Goal: Check status: Check status

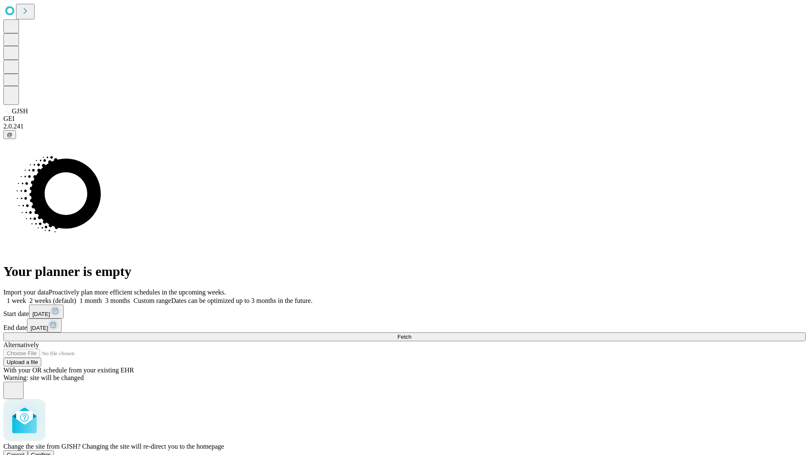
click at [51, 452] on span "Confirm" at bounding box center [41, 455] width 20 height 6
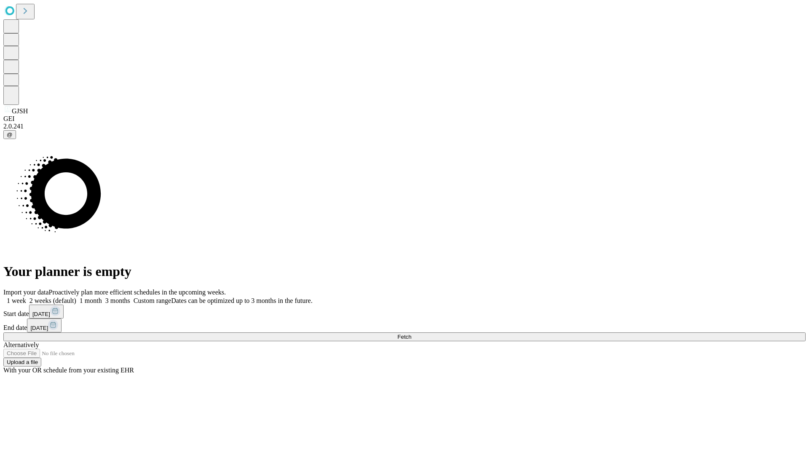
click at [26, 297] on label "1 week" at bounding box center [14, 300] width 23 height 7
click at [411, 334] on span "Fetch" at bounding box center [404, 337] width 14 height 6
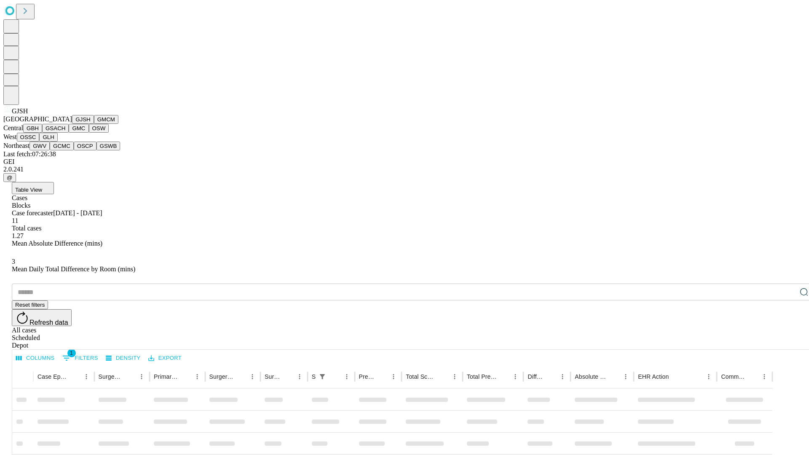
click at [94, 124] on button "GMCM" at bounding box center [106, 119] width 24 height 9
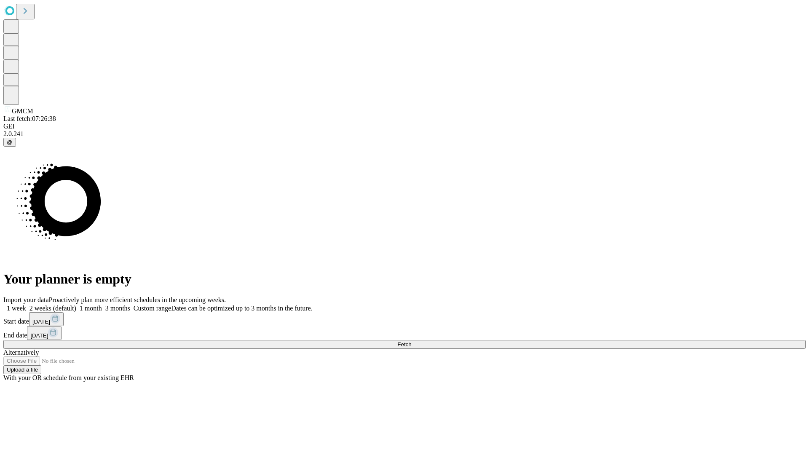
click at [26, 305] on label "1 week" at bounding box center [14, 308] width 23 height 7
click at [411, 341] on span "Fetch" at bounding box center [404, 344] width 14 height 6
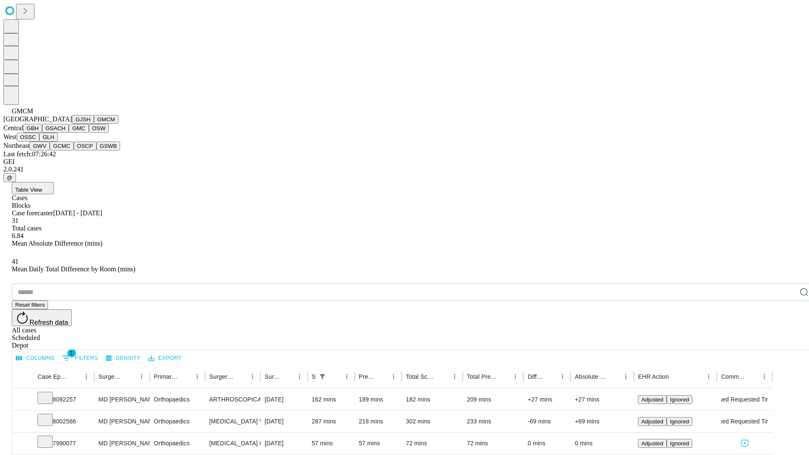
click at [42, 133] on button "GBH" at bounding box center [32, 128] width 19 height 9
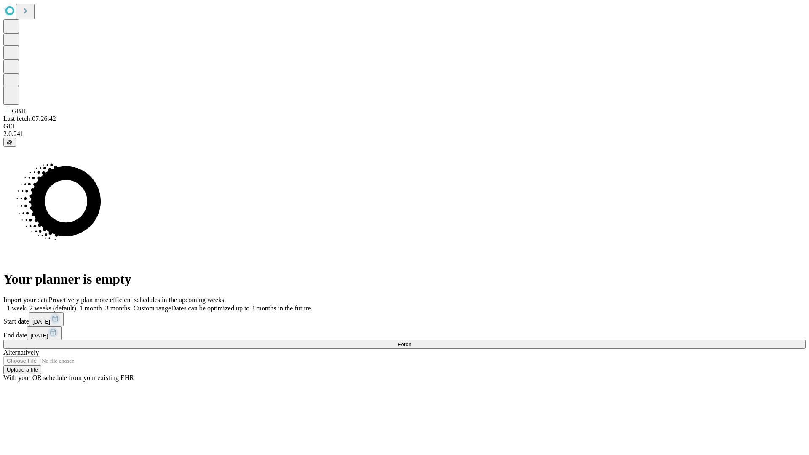
click at [26, 305] on label "1 week" at bounding box center [14, 308] width 23 height 7
click at [411, 341] on span "Fetch" at bounding box center [404, 344] width 14 height 6
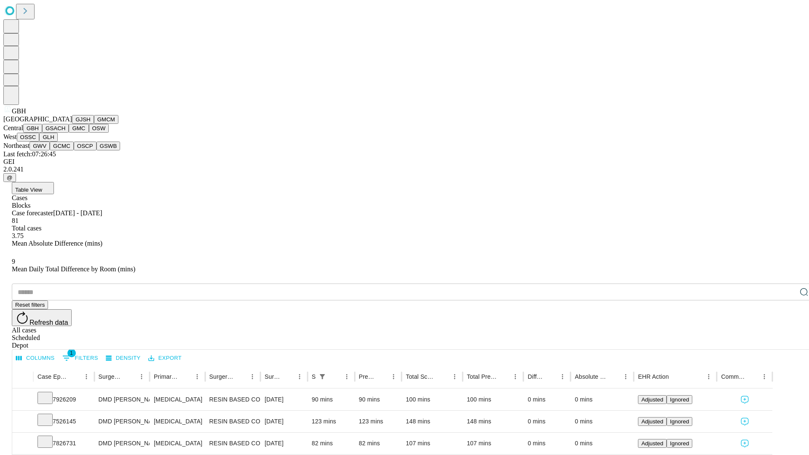
click at [65, 133] on button "GSACH" at bounding box center [55, 128] width 27 height 9
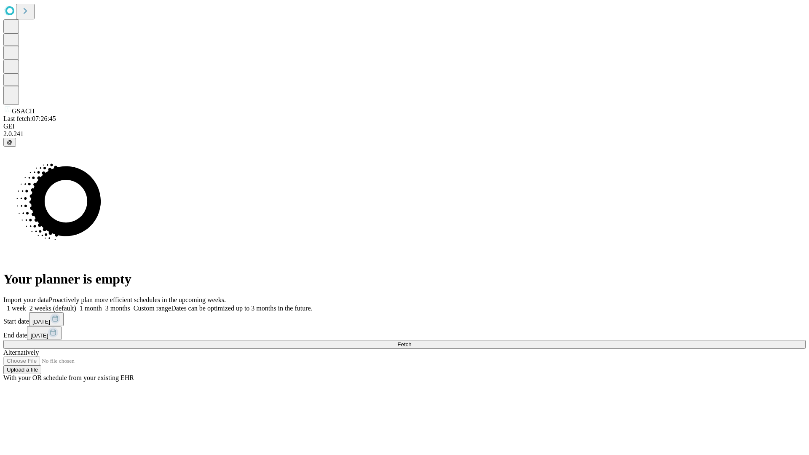
click at [26, 305] on label "1 week" at bounding box center [14, 308] width 23 height 7
click at [411, 341] on span "Fetch" at bounding box center [404, 344] width 14 height 6
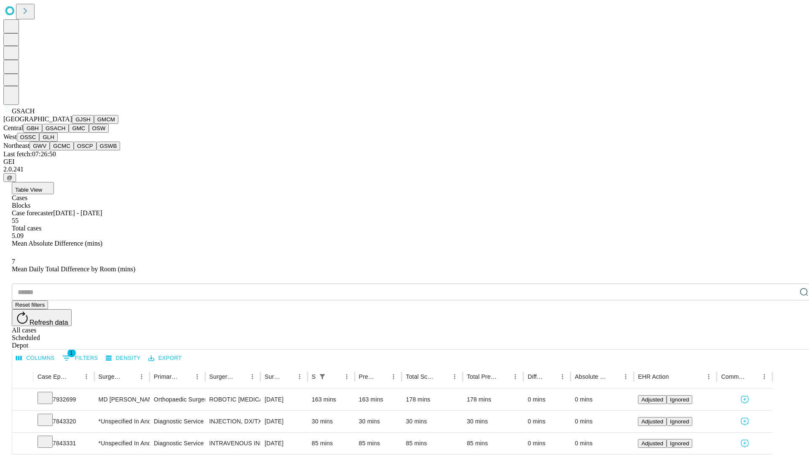
click at [69, 133] on button "GMC" at bounding box center [79, 128] width 20 height 9
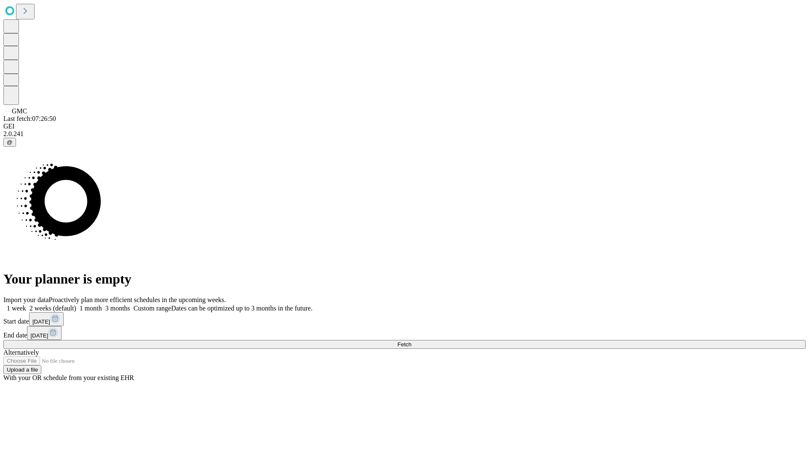
click at [26, 305] on label "1 week" at bounding box center [14, 308] width 23 height 7
click at [411, 341] on span "Fetch" at bounding box center [404, 344] width 14 height 6
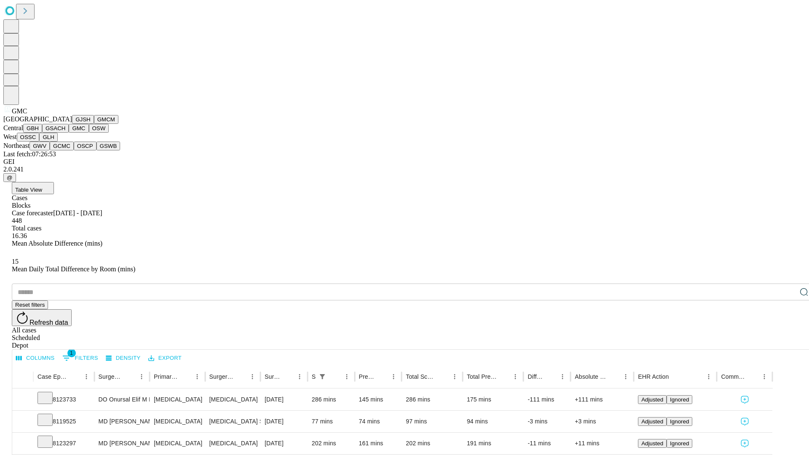
click at [89, 133] on button "OSW" at bounding box center [99, 128] width 20 height 9
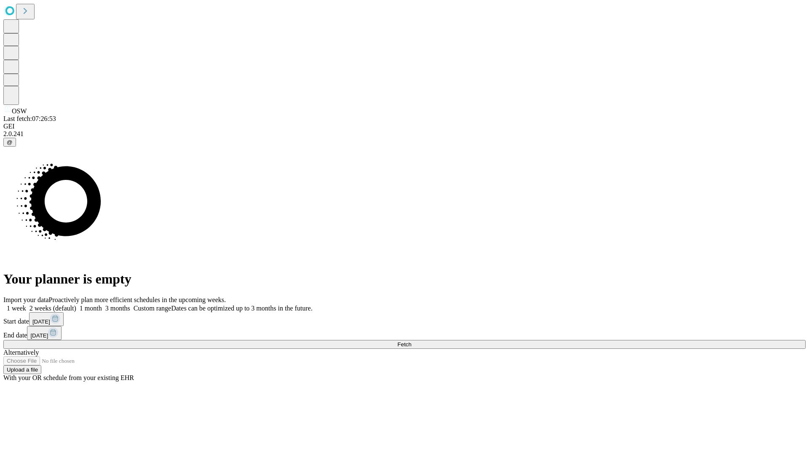
click at [26, 305] on label "1 week" at bounding box center [14, 308] width 23 height 7
click at [411, 341] on span "Fetch" at bounding box center [404, 344] width 14 height 6
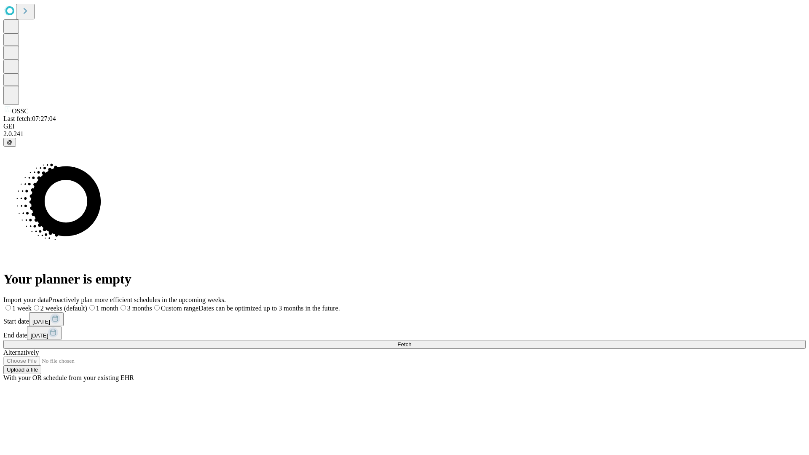
click at [32, 305] on label "1 week" at bounding box center [17, 308] width 28 height 7
click at [411, 341] on span "Fetch" at bounding box center [404, 344] width 14 height 6
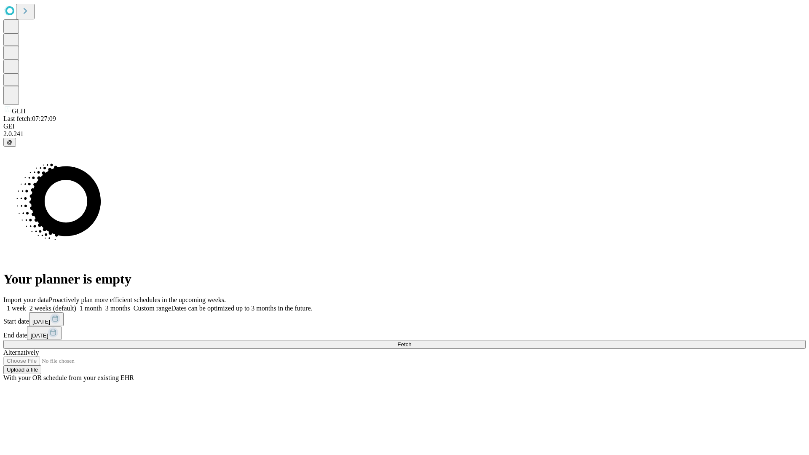
click at [26, 305] on label "1 week" at bounding box center [14, 308] width 23 height 7
click at [411, 341] on span "Fetch" at bounding box center [404, 344] width 14 height 6
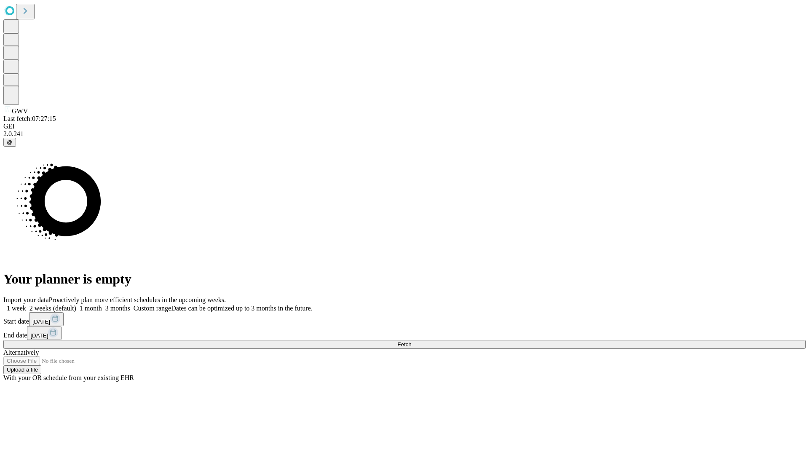
click at [26, 305] on label "1 week" at bounding box center [14, 308] width 23 height 7
click at [411, 341] on span "Fetch" at bounding box center [404, 344] width 14 height 6
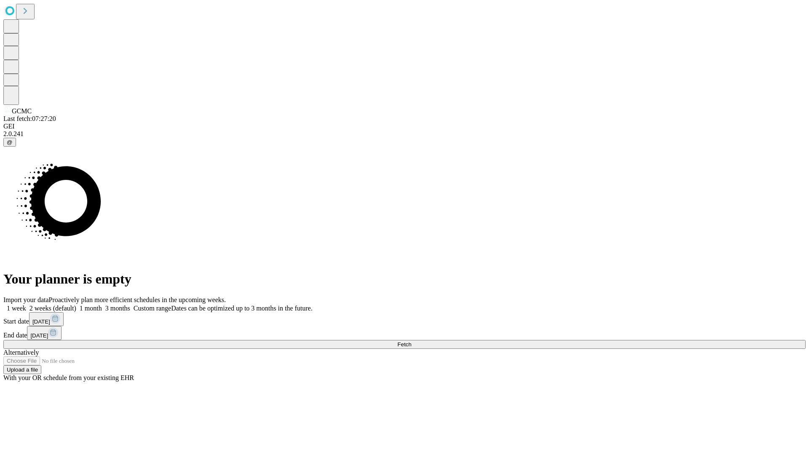
click at [26, 305] on label "1 week" at bounding box center [14, 308] width 23 height 7
click at [411, 341] on span "Fetch" at bounding box center [404, 344] width 14 height 6
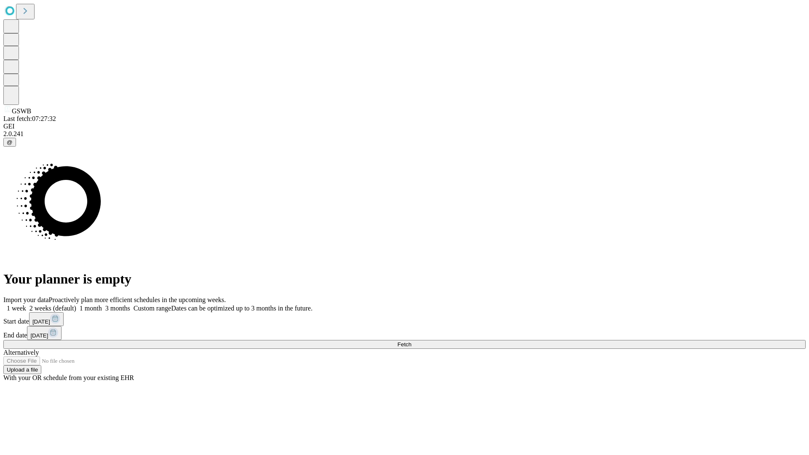
click at [411, 341] on span "Fetch" at bounding box center [404, 344] width 14 height 6
